Goal: Information Seeking & Learning: Learn about a topic

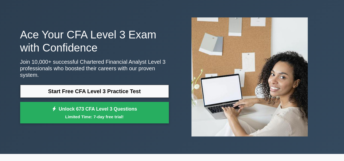
scroll to position [27, 0]
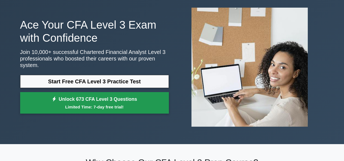
click at [143, 94] on link "Unlock 673 CFA Level 3 Questions Limited Time: 7-day free trial!" at bounding box center [94, 103] width 148 height 22
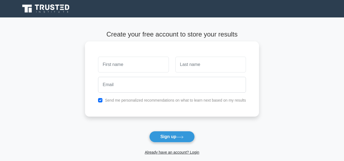
click at [153, 64] on input "text" at bounding box center [133, 65] width 70 height 16
type input "S"
click at [153, 64] on input "text" at bounding box center [133, 65] width 70 height 16
type input "Viacheslav"
click at [186, 71] on input "text" at bounding box center [210, 65] width 70 height 16
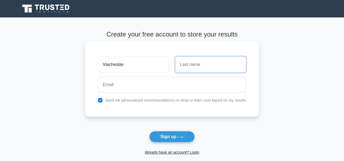
type input "Demchenko"
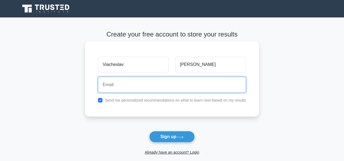
click at [155, 89] on input "email" at bounding box center [172, 85] width 148 height 16
type input "sl.demchenko@gmail.com"
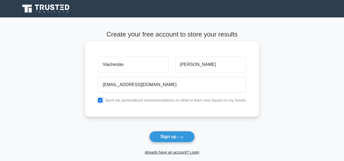
click at [101, 100] on input "checkbox" at bounding box center [100, 100] width 4 height 4
checkbox input "false"
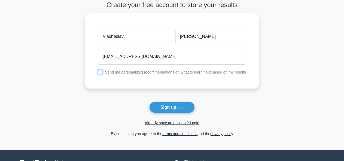
scroll to position [79, 0]
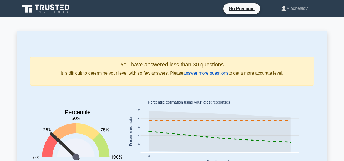
click at [206, 71] on link "answer more questions" at bounding box center [205, 73] width 45 height 5
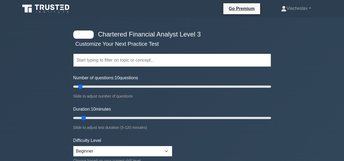
click at [161, 64] on input "text" at bounding box center [171, 60] width 197 height 13
click at [160, 59] on input "text" at bounding box center [171, 60] width 197 height 13
click at [71, 35] on div "Chartered Financial Analyst Level 3 Customize Your Next Practice Test Topics Ec…" at bounding box center [172, 117] width 204 height 201
click at [83, 34] on div at bounding box center [83, 34] width 20 height 8
drag, startPoint x: 108, startPoint y: 38, endPoint x: 116, endPoint y: 40, distance: 8.4
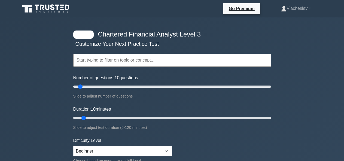
click at [109, 38] on div "Topics Economics Portfolio Management Derivatives Fixed Income Equity Investmen…" at bounding box center [171, 52] width 197 height 31
click at [119, 42] on div "Topics Economics Portfolio Management Derivatives Fixed Income Equity Investmen…" at bounding box center [171, 52] width 197 height 31
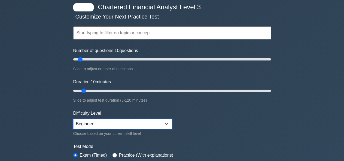
click at [155, 124] on select "Beginner Intermediate Expert" at bounding box center [122, 124] width 99 height 10
select select "intermediate"
click at [73, 119] on select "Beginner Intermediate Expert" at bounding box center [122, 124] width 99 height 10
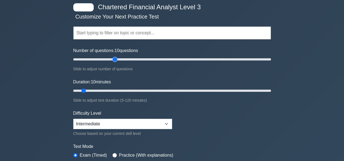
click at [114, 58] on input "Number of questions: 10 questions" at bounding box center [171, 59] width 197 height 7
drag, startPoint x: 114, startPoint y: 58, endPoint x: 79, endPoint y: 62, distance: 34.4
type input "10"
click at [79, 62] on input "Number of questions: 10 questions" at bounding box center [171, 59] width 197 height 7
drag, startPoint x: 83, startPoint y: 89, endPoint x: 88, endPoint y: 90, distance: 5.2
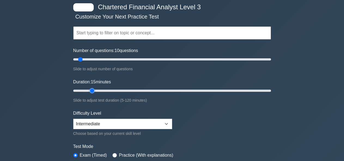
click at [88, 90] on input "Duration: 15 minutes" at bounding box center [171, 90] width 197 height 7
drag, startPoint x: 91, startPoint y: 90, endPoint x: 97, endPoint y: 91, distance: 6.6
type input "20"
click at [97, 91] on input "Duration: 20 minutes" at bounding box center [171, 90] width 197 height 7
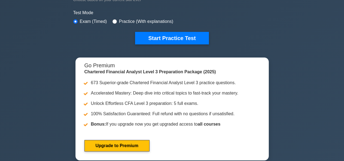
scroll to position [163, 0]
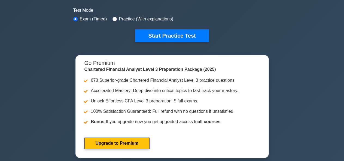
click at [120, 18] on label "Practice (With explanations)" at bounding box center [146, 19] width 54 height 7
click at [110, 17] on div "Test Mode Exam (Timed) Practice (With explanations)" at bounding box center [171, 15] width 197 height 16
click at [114, 18] on input "radio" at bounding box center [114, 19] width 4 height 4
radio input "true"
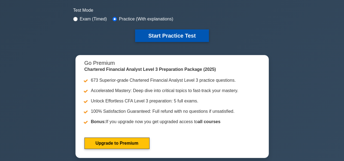
click at [154, 36] on button "Start Practice Test" at bounding box center [171, 35] width 73 height 13
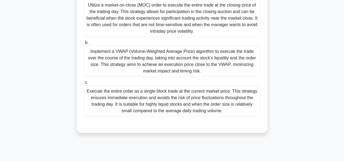
scroll to position [106, 0]
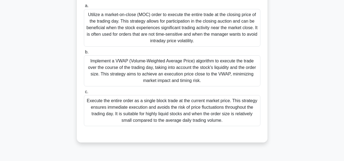
click at [178, 37] on div "Utilize a market-on-close (MOC) order to execute the entire trade at the closin…" at bounding box center [172, 28] width 176 height 38
click at [84, 8] on input "a. Utilize a market-on-close (MOC) order to execute the entire trade at the clo…" at bounding box center [84, 6] width 0 height 4
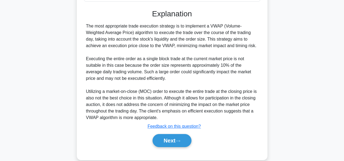
scroll to position [240, 0]
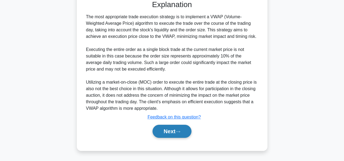
click at [172, 136] on button "Next" at bounding box center [171, 131] width 39 height 13
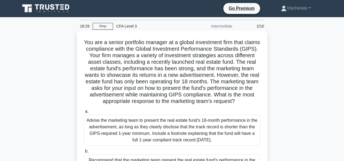
scroll to position [0, 0]
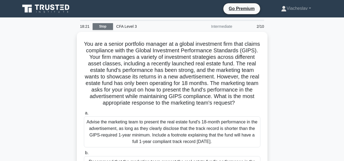
click at [104, 26] on link "Stop" at bounding box center [102, 26] width 20 height 7
